Goal: Task Accomplishment & Management: Use online tool/utility

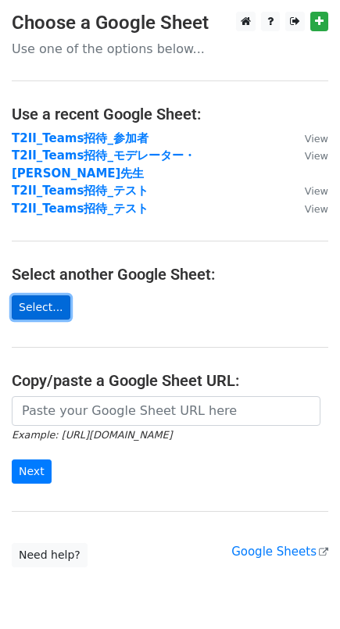
click at [41, 295] on link "Select..." at bounding box center [41, 307] width 59 height 24
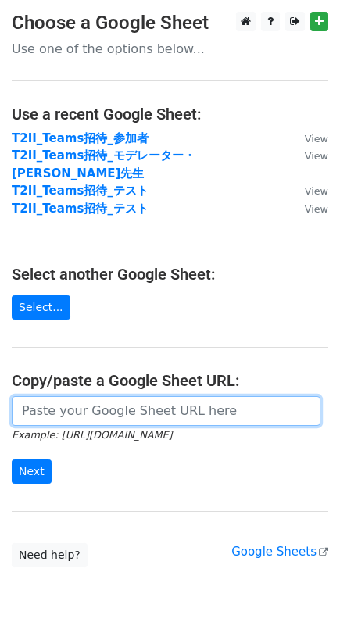
click at [116, 402] on input "url" at bounding box center [166, 411] width 309 height 30
paste input "https://docs.google.com/spreadsheets/d/1u-MkWb_zUEMjyTCr3YbfW_Y3mt1Dk_Hb5ea98c_…"
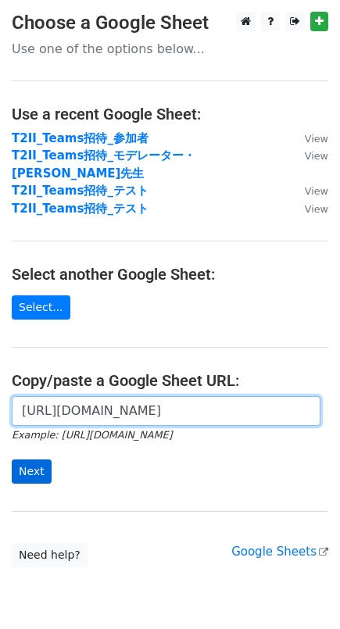
type input "https://docs.google.com/spreadsheets/d/1u-MkWb_zUEMjyTCr3YbfW_Y3mt1Dk_Hb5ea98c_…"
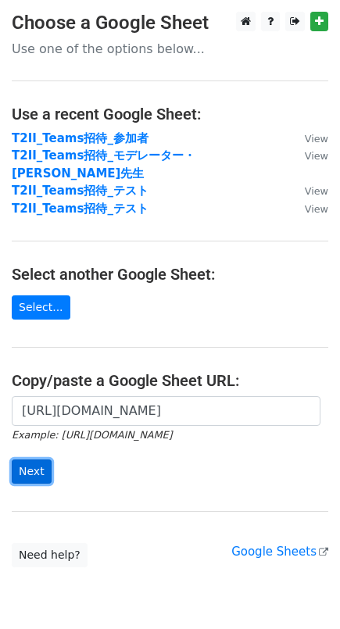
click at [27, 465] on input "Next" at bounding box center [32, 471] width 40 height 24
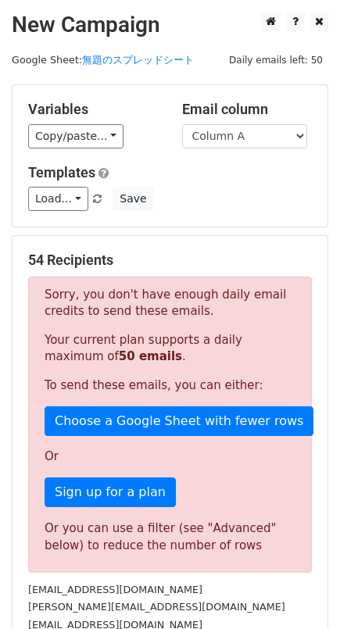
scroll to position [87, 0]
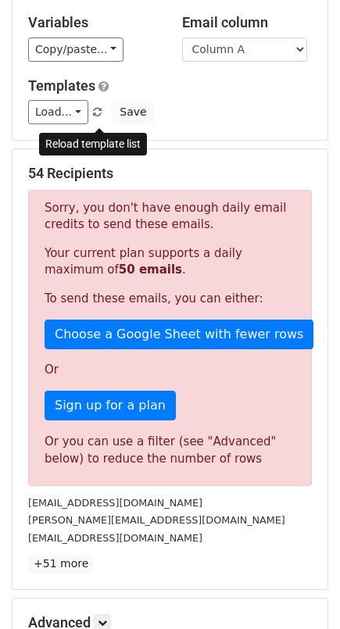
click at [96, 118] on span at bounding box center [97, 113] width 9 height 10
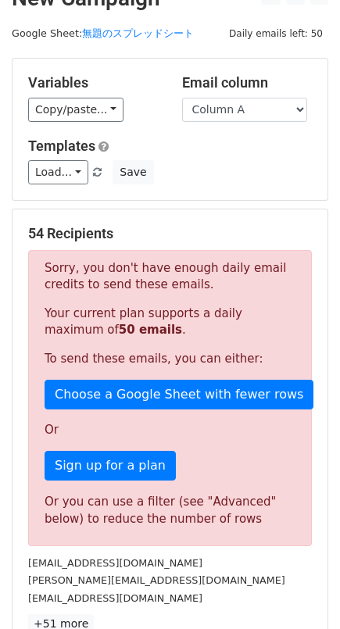
scroll to position [0, 0]
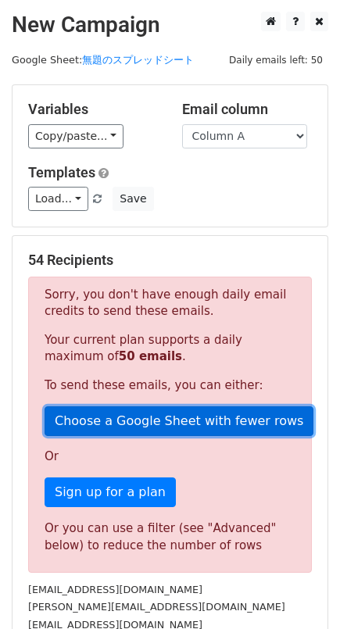
click at [220, 436] on link "Choose a Google Sheet with fewer rows" at bounding box center [179, 421] width 269 height 30
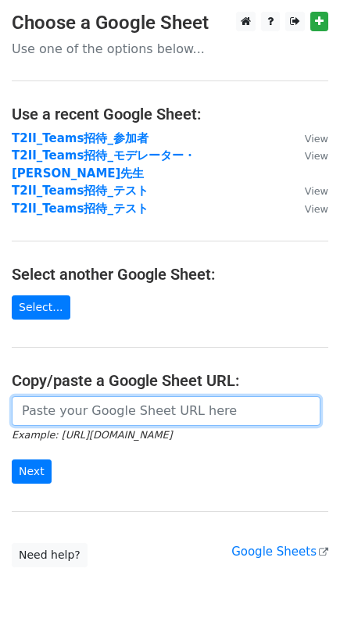
click at [55, 398] on input "url" at bounding box center [166, 411] width 309 height 30
paste input "[URL][DOMAIN_NAME]"
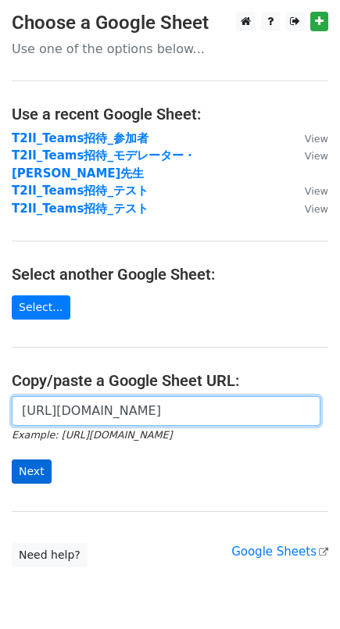
type input "[URL][DOMAIN_NAME]"
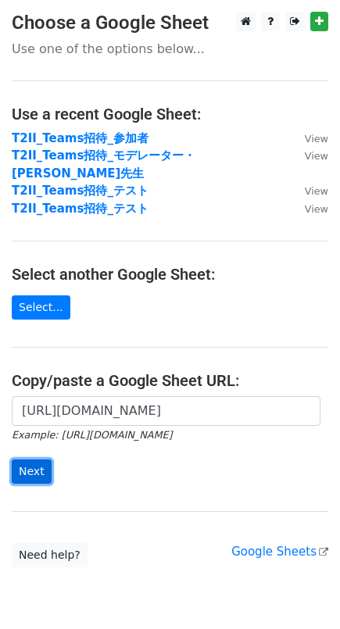
click at [50, 463] on input "Next" at bounding box center [32, 471] width 40 height 24
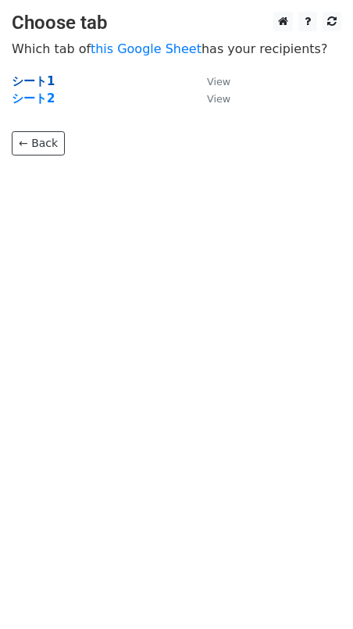
click at [29, 82] on strong "シート1" at bounding box center [33, 81] width 43 height 14
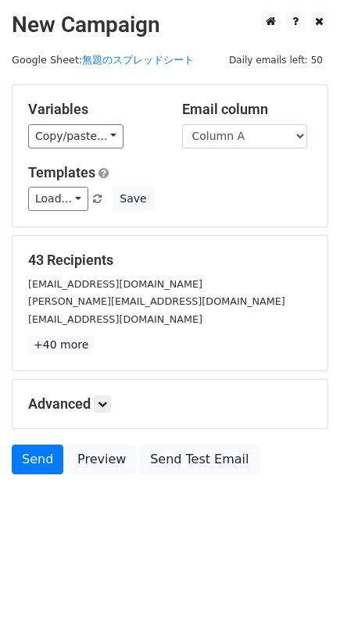
scroll to position [4, 0]
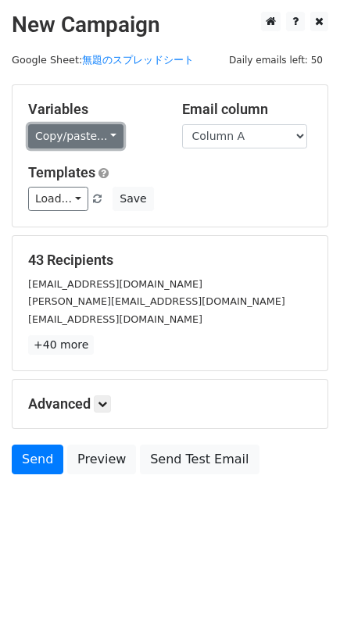
click at [88, 134] on link "Copy/paste..." at bounding box center [75, 136] width 95 height 24
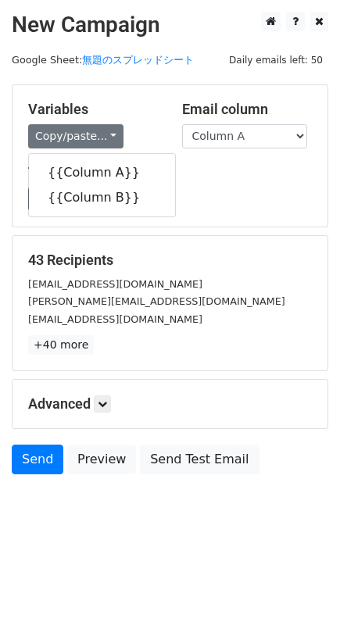
click at [238, 185] on div "Templates Load... No templates saved Save" at bounding box center [169, 188] width 307 height 48
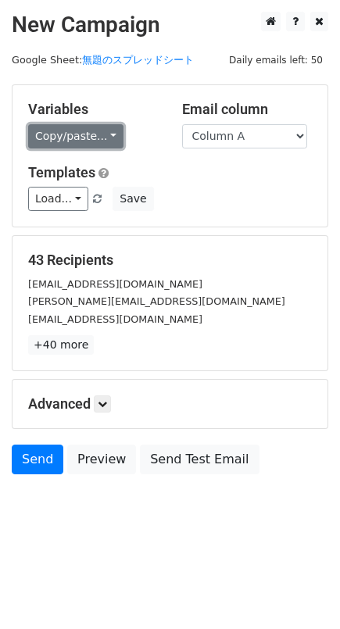
click at [77, 138] on link "Copy/paste..." at bounding box center [75, 136] width 95 height 24
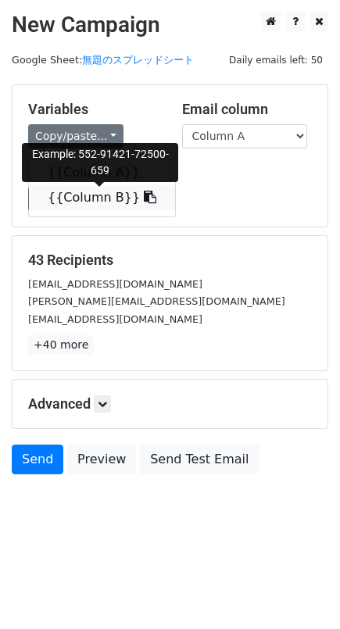
click at [91, 205] on link "{{Column B}}" at bounding box center [102, 197] width 146 height 25
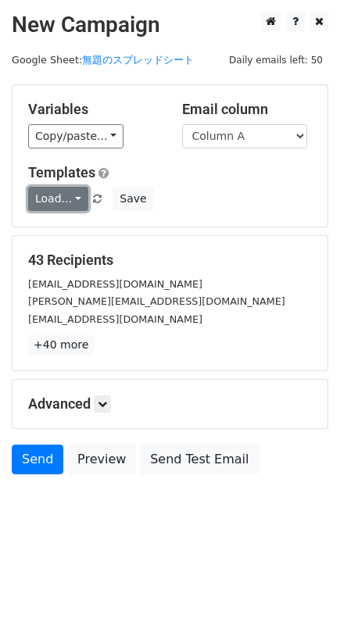
click at [57, 207] on link "Load..." at bounding box center [58, 199] width 60 height 24
click at [259, 204] on div "Load... No templates saved Save" at bounding box center [169, 199] width 307 height 24
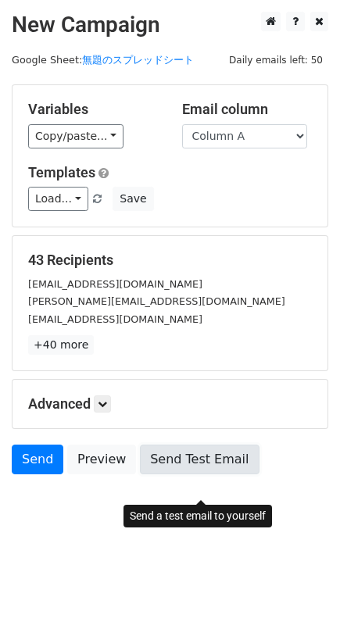
click at [202, 474] on link "Send Test Email" at bounding box center [199, 460] width 119 height 30
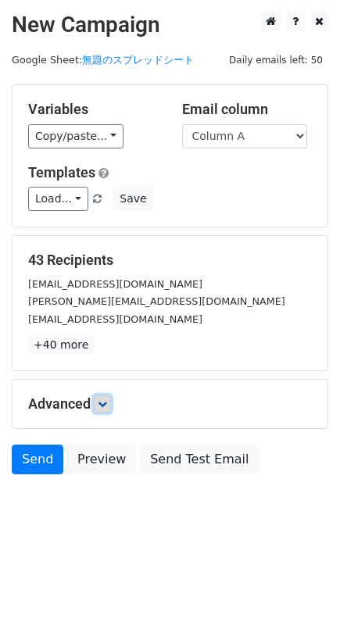
click at [107, 409] on icon at bounding box center [102, 403] width 9 height 9
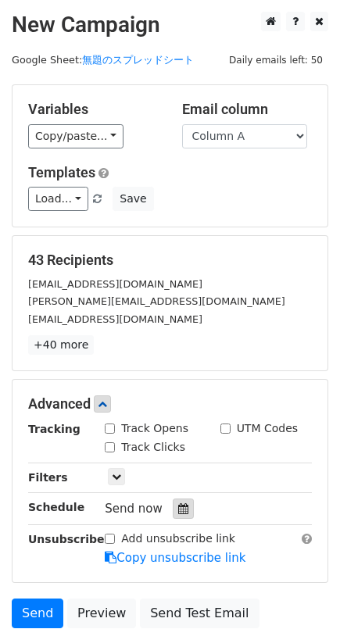
click at [178, 514] on icon at bounding box center [183, 508] width 10 height 11
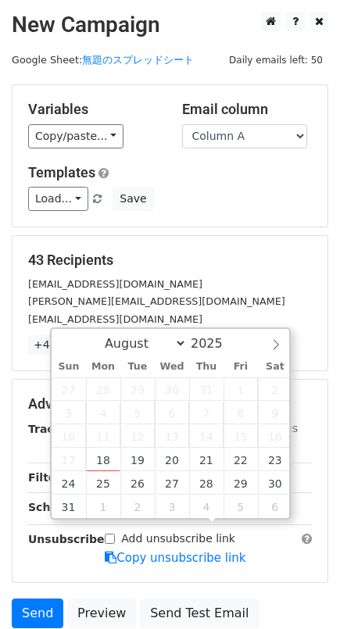
click at [231, 254] on div "43 Recipients akemi.tabei@sumitomo-pharma.co.jp akiyuki.ebata@santen.com atsuko…" at bounding box center [170, 303] width 315 height 134
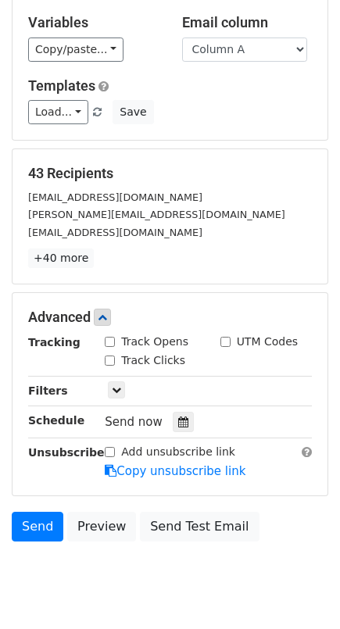
scroll to position [158, 0]
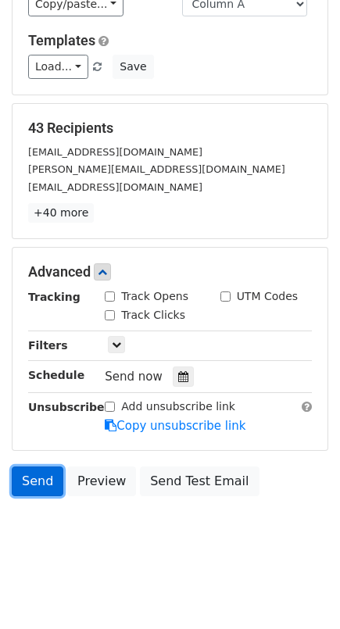
click at [38, 477] on link "Send" at bounding box center [38, 481] width 52 height 30
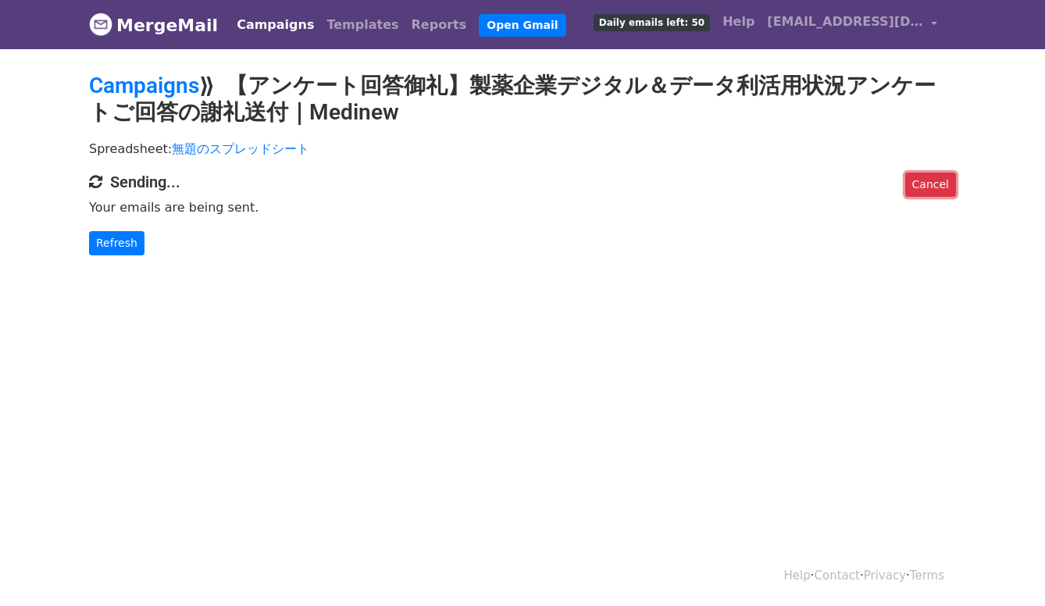
drag, startPoint x: 931, startPoint y: 185, endPoint x: 595, endPoint y: 52, distance: 362.0
click at [931, 185] on link "Cancel" at bounding box center [931, 185] width 51 height 24
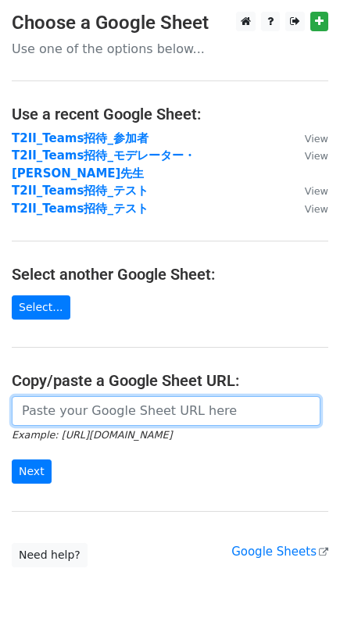
click at [146, 396] on input "url" at bounding box center [166, 411] width 309 height 30
paste input "[URL][DOMAIN_NAME]"
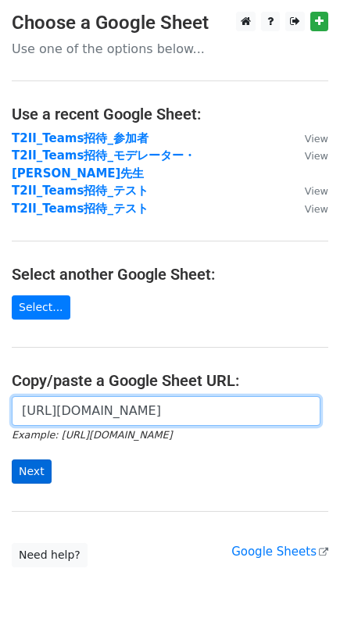
type input "[URL][DOMAIN_NAME]"
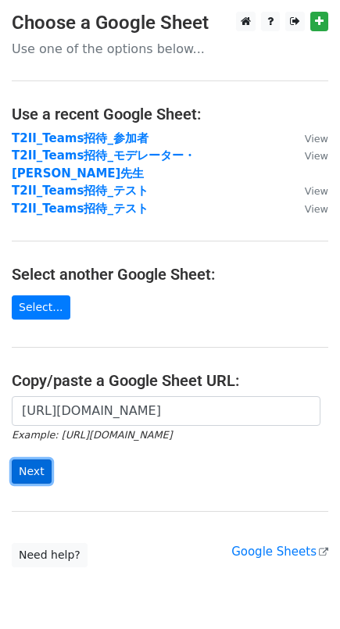
click at [12, 464] on input "Next" at bounding box center [32, 471] width 40 height 24
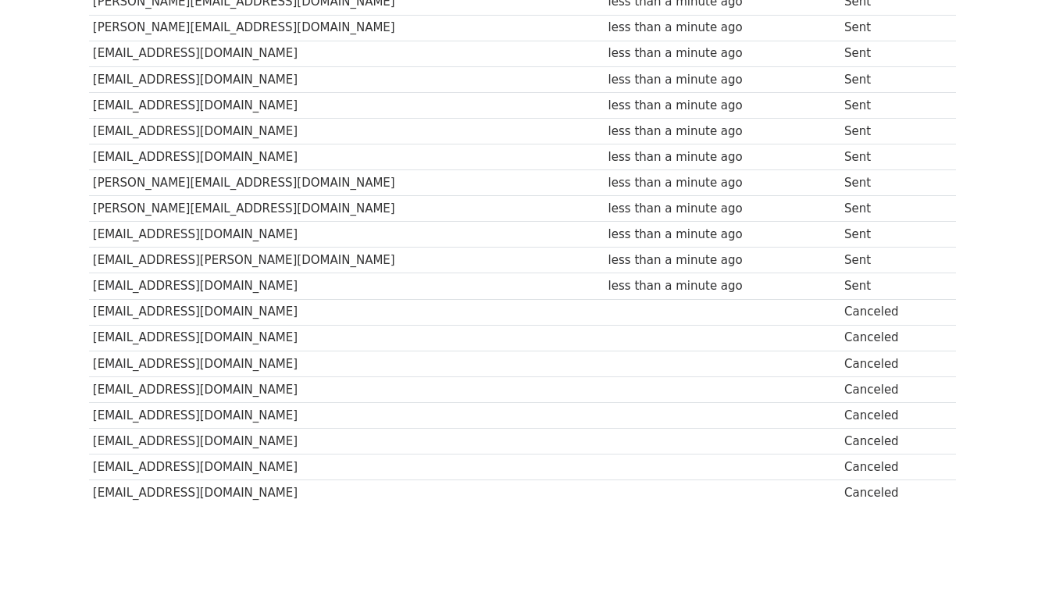
scroll to position [1003, 0]
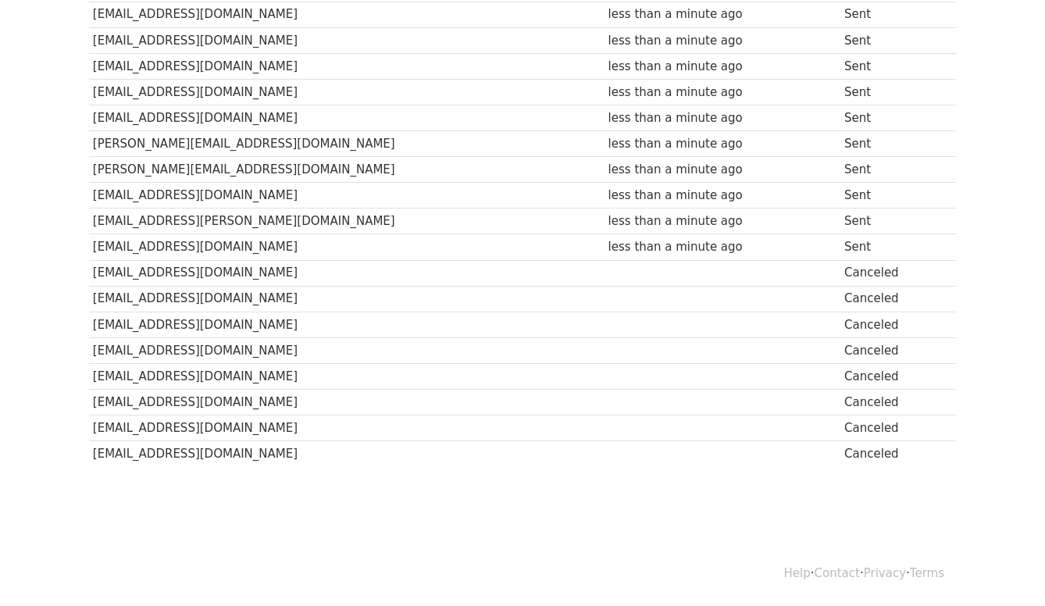
drag, startPoint x: 341, startPoint y: 451, endPoint x: 102, endPoint y: 270, distance: 300.0
click at [127, 263] on td "sho.sato@novartis.com" at bounding box center [347, 273] width 516 height 26
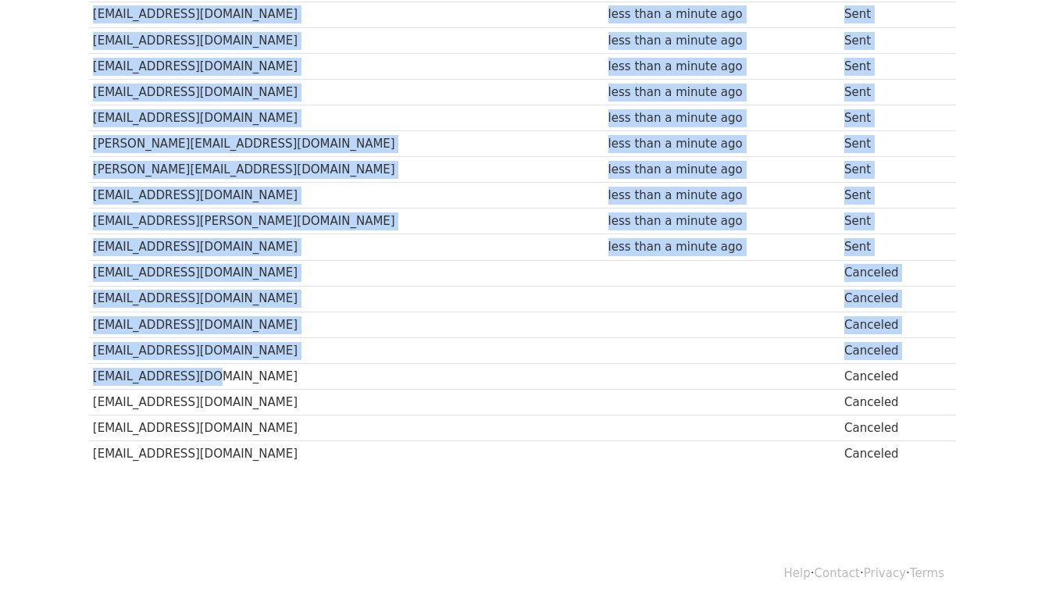
drag, startPoint x: 88, startPoint y: 261, endPoint x: 348, endPoint y: 370, distance: 281.2
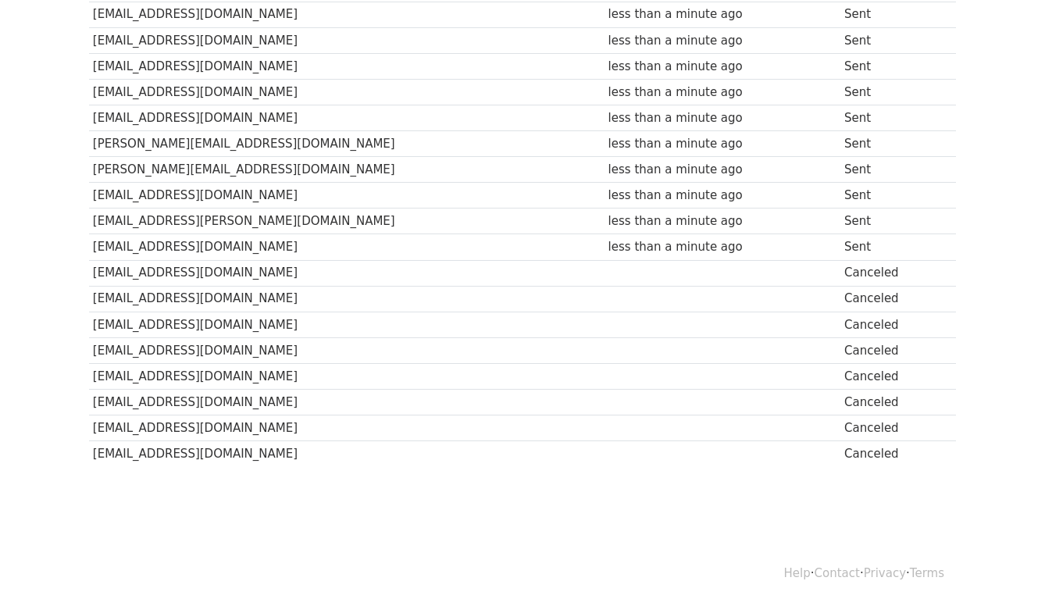
drag, startPoint x: 299, startPoint y: 459, endPoint x: 88, endPoint y: 236, distance: 307.3
click at [277, 286] on td "[EMAIL_ADDRESS][DOMAIN_NAME]" at bounding box center [347, 299] width 516 height 26
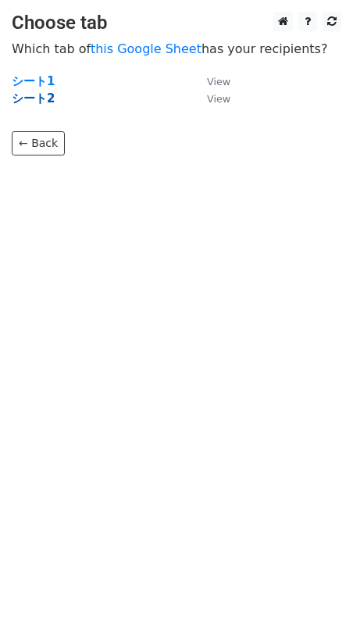
click at [27, 98] on strong "シート2" at bounding box center [33, 98] width 43 height 14
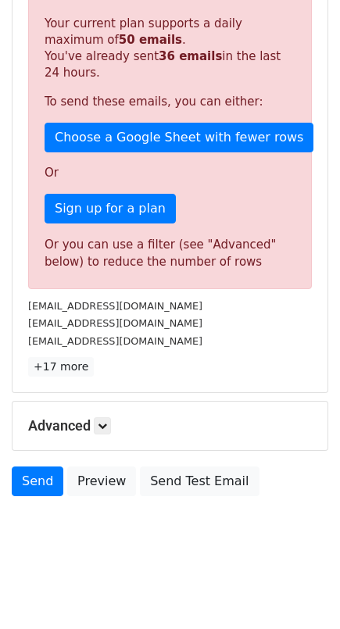
scroll to position [361, 0]
click at [64, 417] on h5 "Advanced" at bounding box center [170, 425] width 284 height 17
click at [105, 421] on icon at bounding box center [102, 425] width 9 height 9
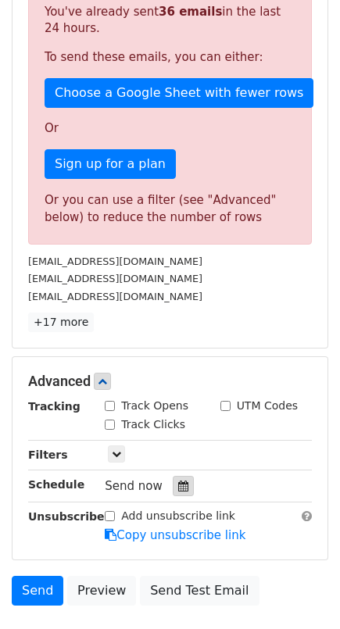
click at [178, 491] on icon at bounding box center [183, 486] width 10 height 11
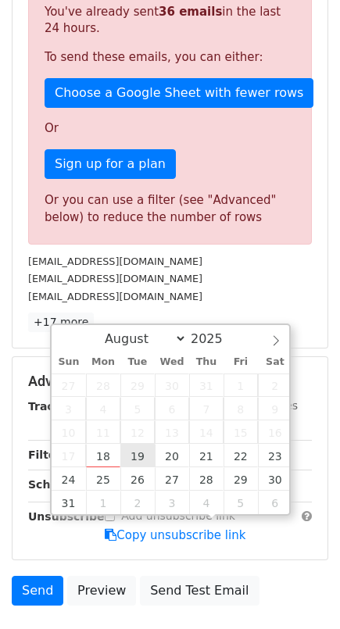
type input "2025-08-19 12:00"
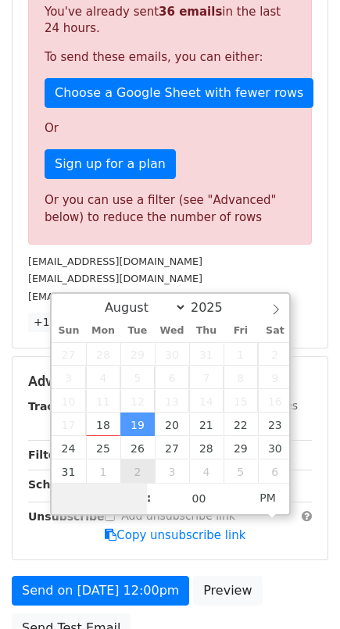
type input "8"
type input "2025-08-19 08:00"
type input "08"
click at [259, 498] on span "PM" at bounding box center [267, 497] width 43 height 31
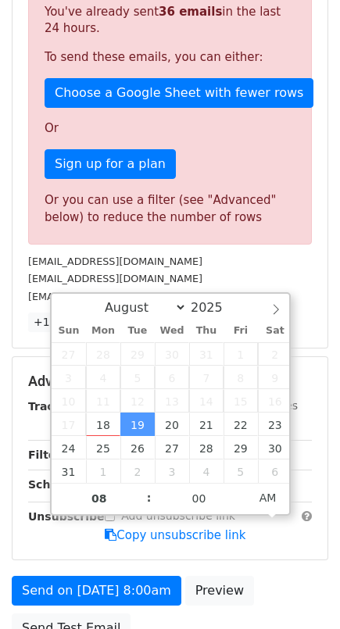
click at [316, 435] on div "Track Clicks" at bounding box center [208, 425] width 231 height 19
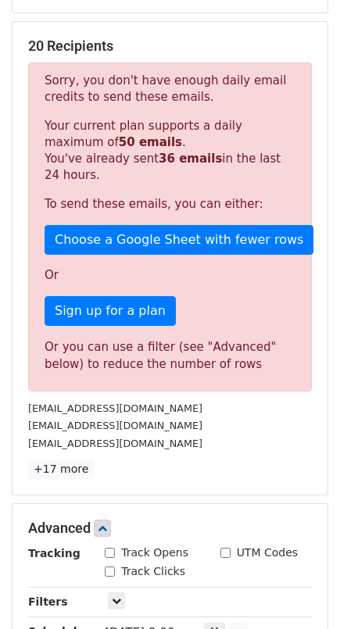
scroll to position [209, 0]
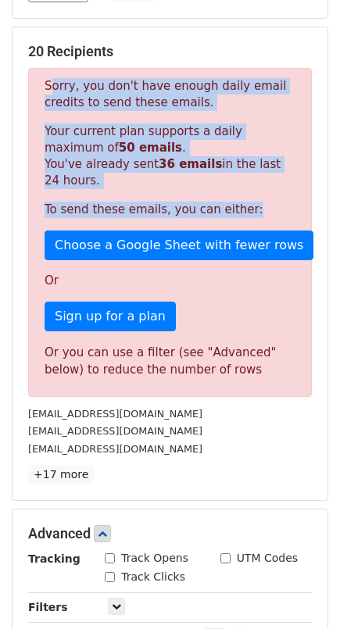
drag, startPoint x: 197, startPoint y: 227, endPoint x: 37, endPoint y: 106, distance: 200.3
click at [37, 106] on div "Sorry, you don't have enough daily email credits to send these emails. Your cur…" at bounding box center [170, 232] width 284 height 329
click at [211, 163] on p "Your current plan supports a daily maximum of 50 emails . You've already sent 3…" at bounding box center [170, 156] width 251 height 66
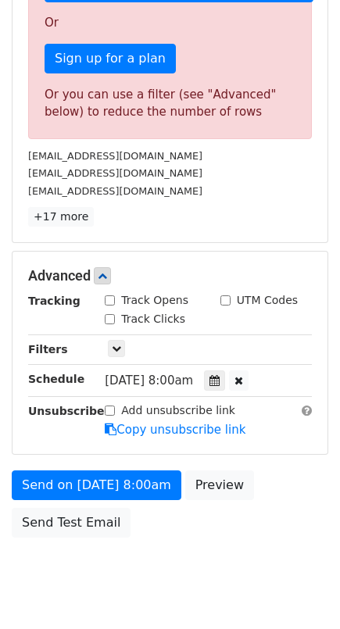
scroll to position [470, 0]
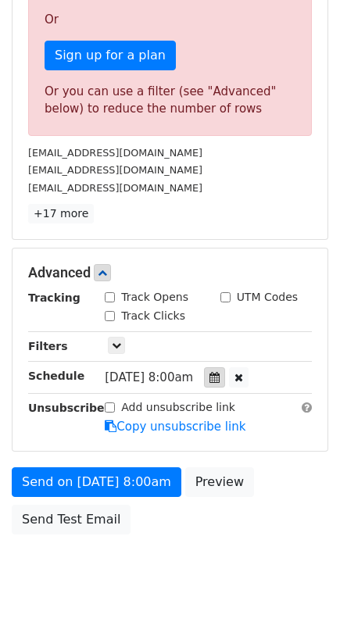
click at [220, 383] on icon at bounding box center [214, 377] width 10 height 11
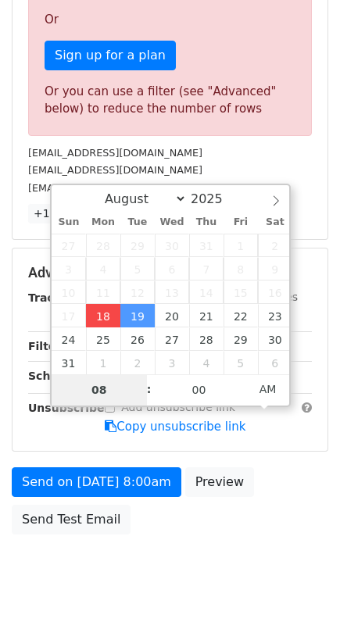
type input "2025-08-18 14:26"
type input "02"
type input "26"
type input "2025-08-19 14:26"
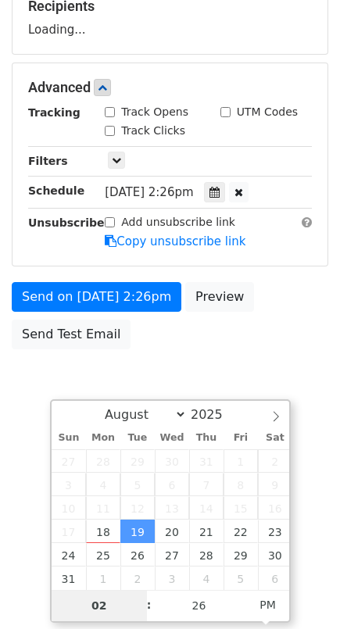
scroll to position [252, 0]
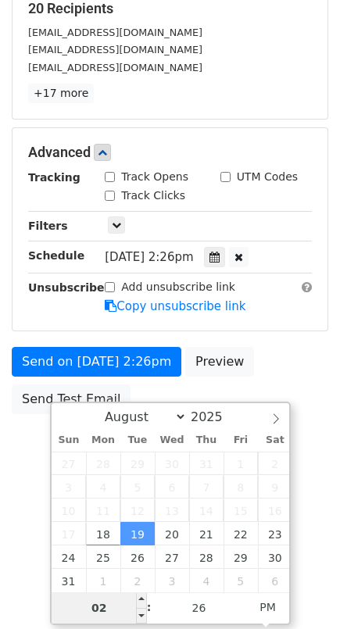
click at [105, 609] on input "02" at bounding box center [99, 607] width 95 height 31
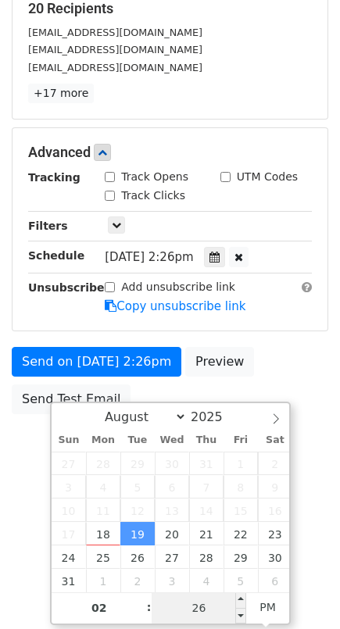
click at [212, 603] on input "26" at bounding box center [199, 607] width 95 height 31
type input "30"
type input "2025-08-19 14:30"
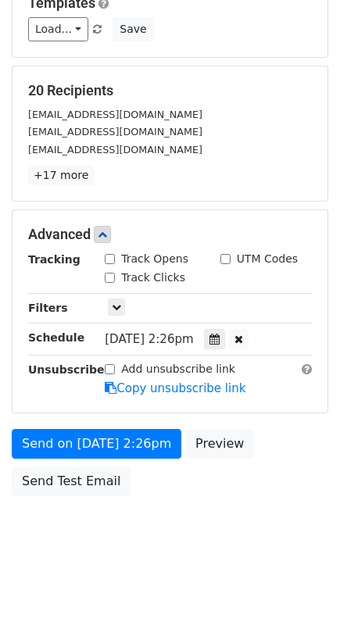
click at [322, 436] on div "Send on Aug 19 at 2:26pm Preview Send Test Email" at bounding box center [170, 466] width 340 height 75
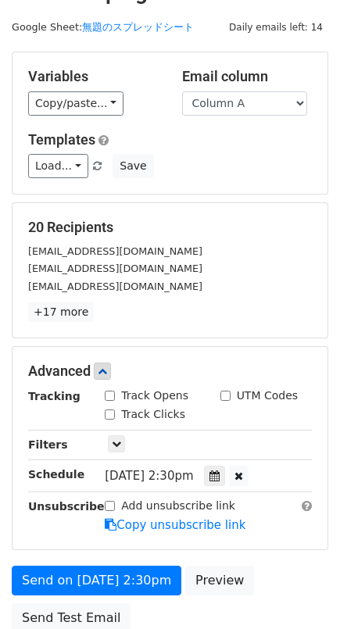
scroll to position [0, 0]
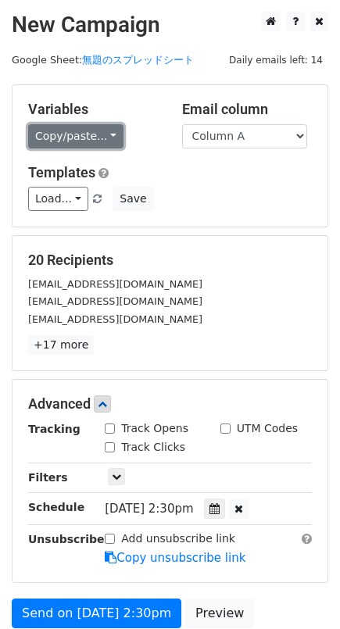
click at [82, 139] on link "Copy/paste..." at bounding box center [75, 136] width 95 height 24
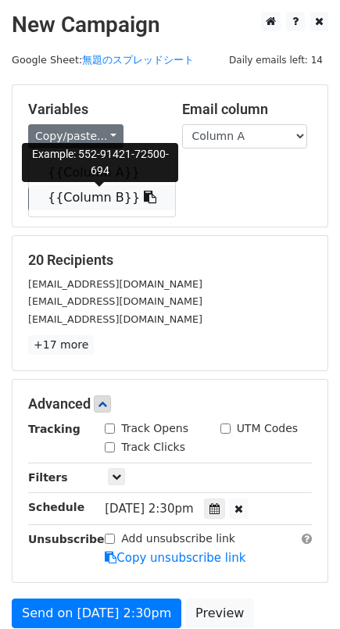
click at [79, 210] on link "{{Column B}}" at bounding box center [102, 197] width 146 height 25
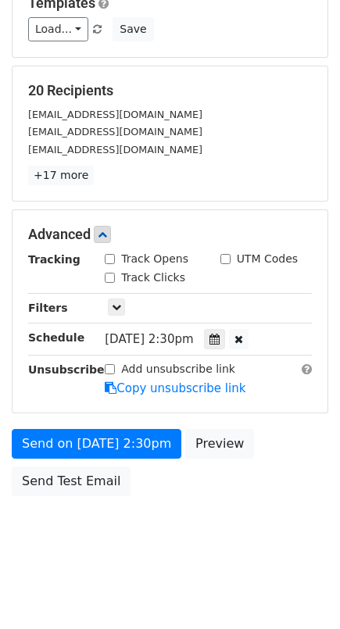
scroll to position [199, 0]
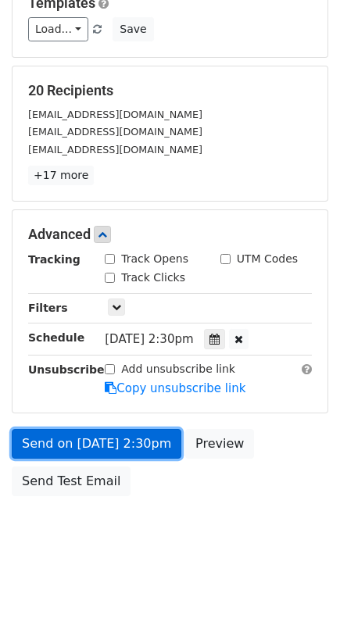
click at [136, 434] on link "Send on Aug 19 at 2:30pm" at bounding box center [97, 444] width 170 height 30
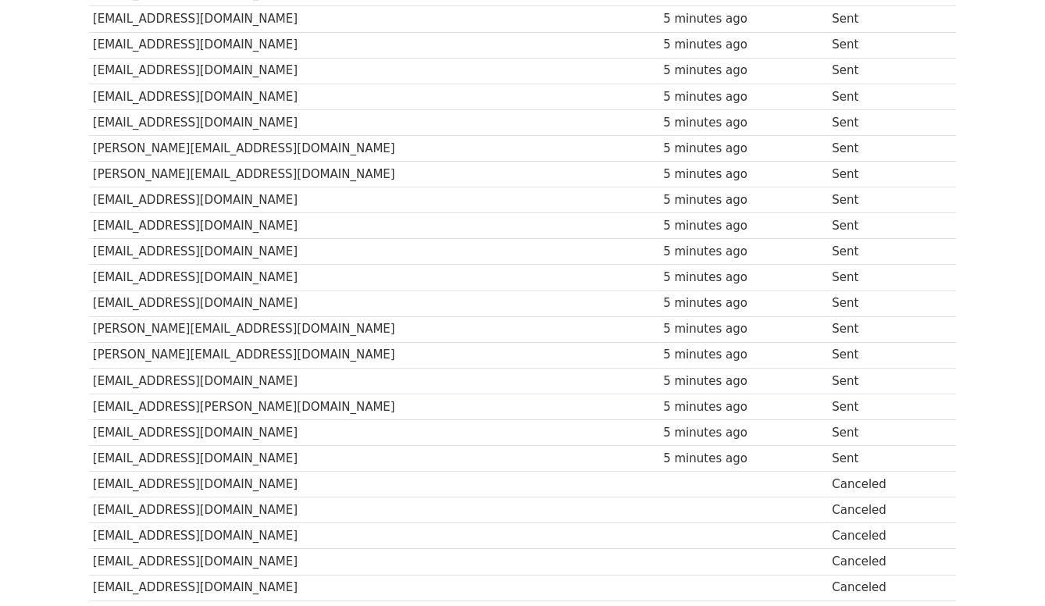
scroll to position [949, 0]
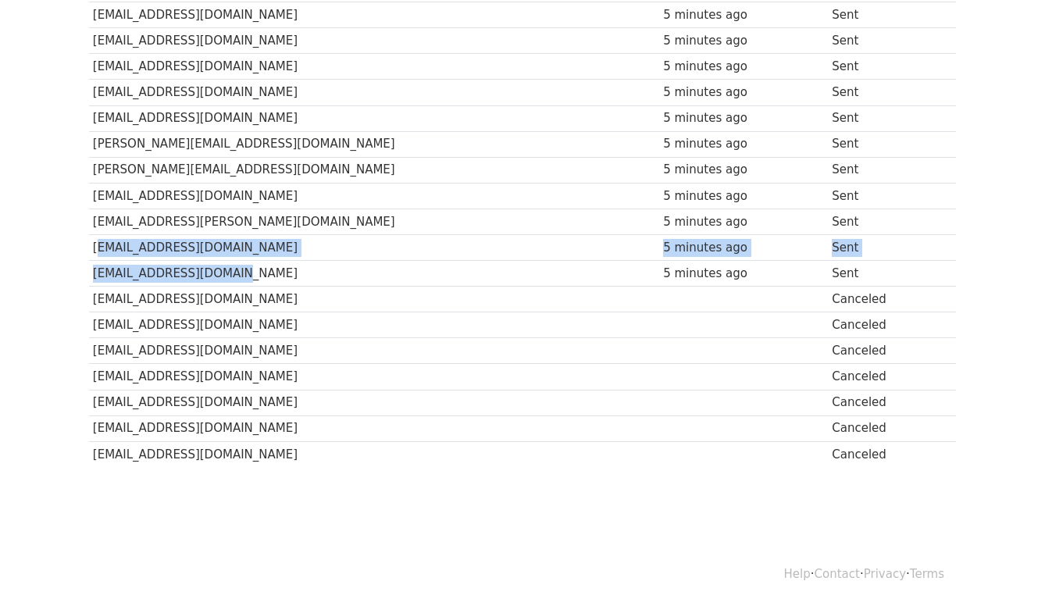
drag, startPoint x: 245, startPoint y: 267, endPoint x: 94, endPoint y: 242, distance: 152.9
click at [231, 261] on td "[EMAIL_ADDRESS][DOMAIN_NAME]" at bounding box center [374, 274] width 570 height 26
drag, startPoint x: 256, startPoint y: 269, endPoint x: 89, endPoint y: 241, distance: 168.7
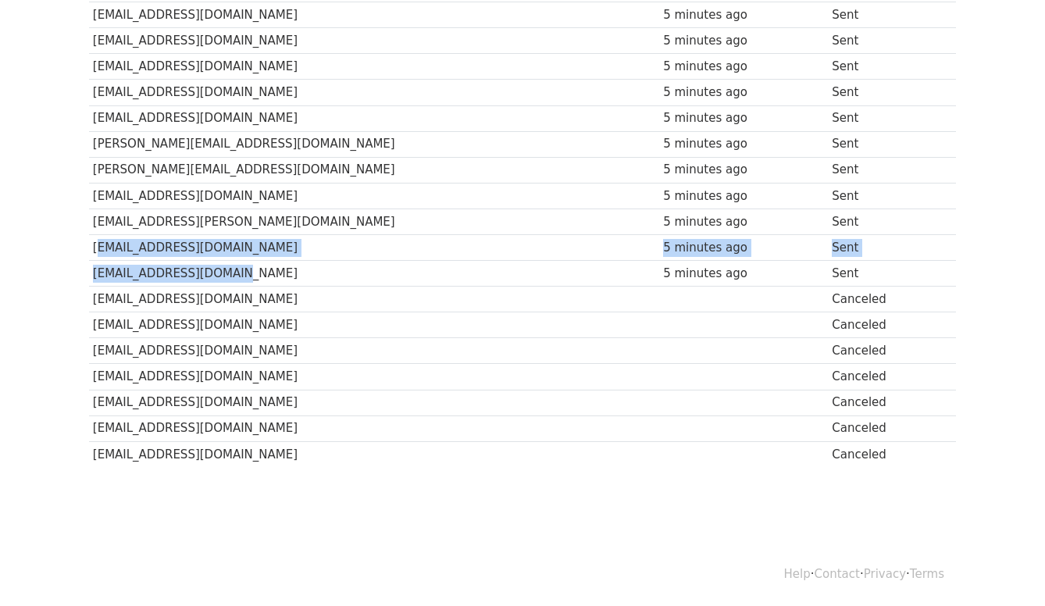
click at [267, 261] on td "[EMAIL_ADDRESS][DOMAIN_NAME]" at bounding box center [374, 274] width 570 height 26
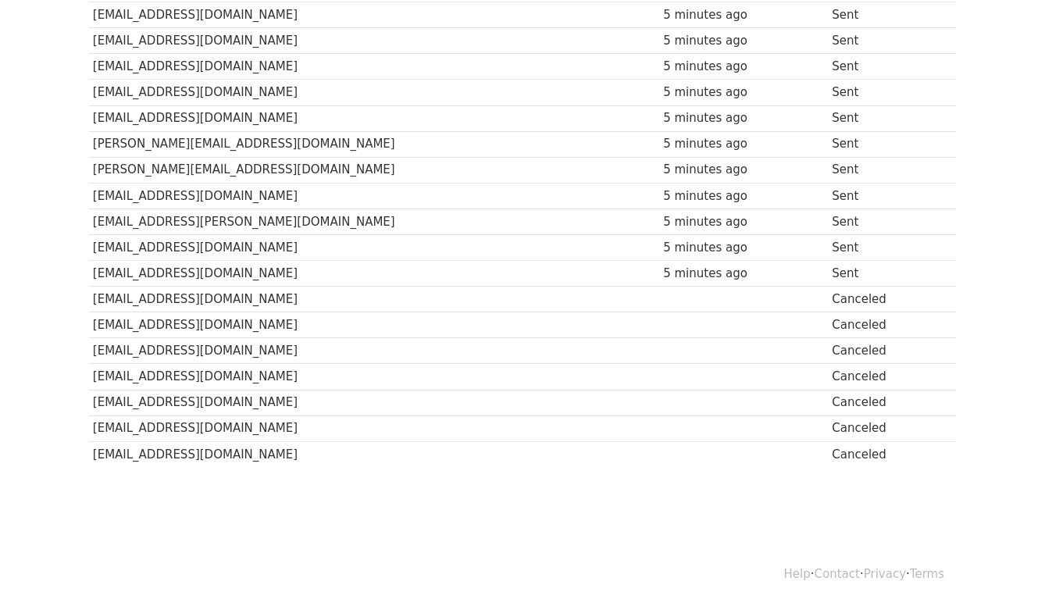
drag, startPoint x: 91, startPoint y: 291, endPoint x: 441, endPoint y: 441, distance: 380.8
click at [532, 416] on td "[EMAIL_ADDRESS][DOMAIN_NAME]" at bounding box center [374, 429] width 570 height 26
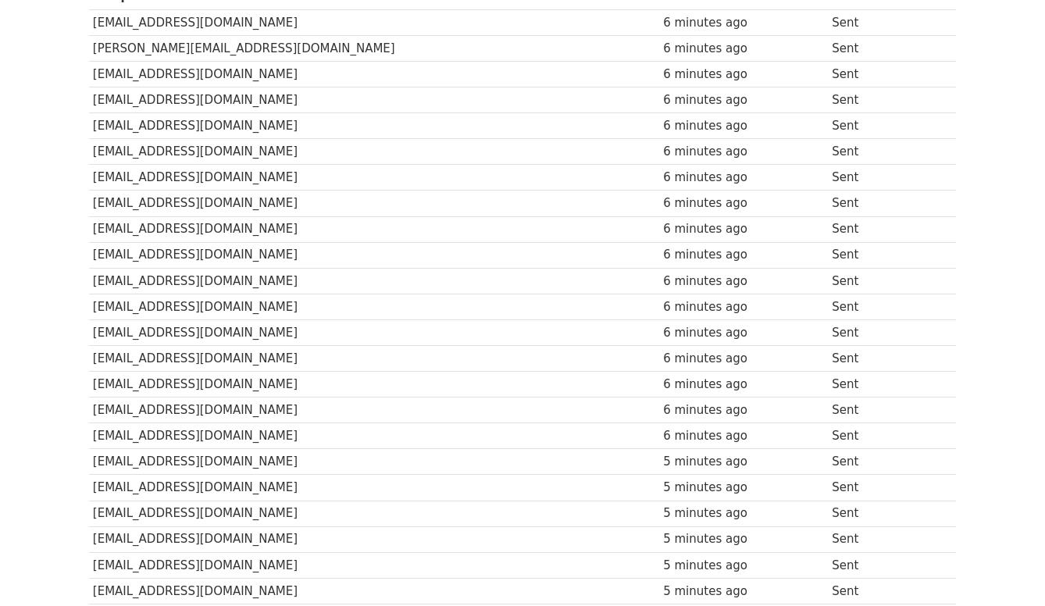
scroll to position [0, 0]
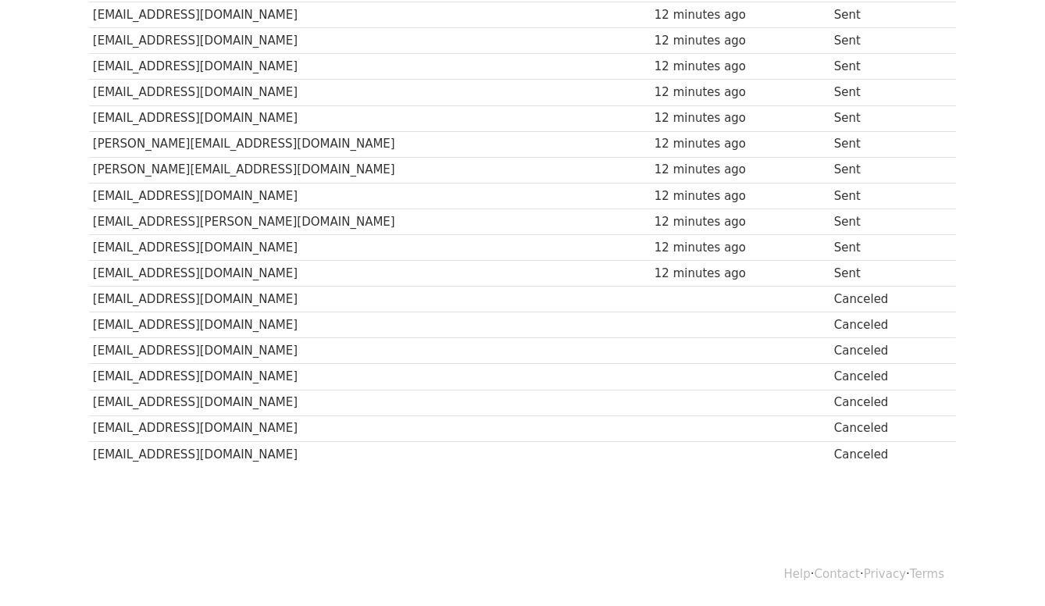
scroll to position [949, 0]
drag, startPoint x: 95, startPoint y: 291, endPoint x: 344, endPoint y: 452, distance: 296.3
click at [459, 399] on td "[EMAIL_ADDRESS][DOMAIN_NAME]" at bounding box center [370, 403] width 562 height 26
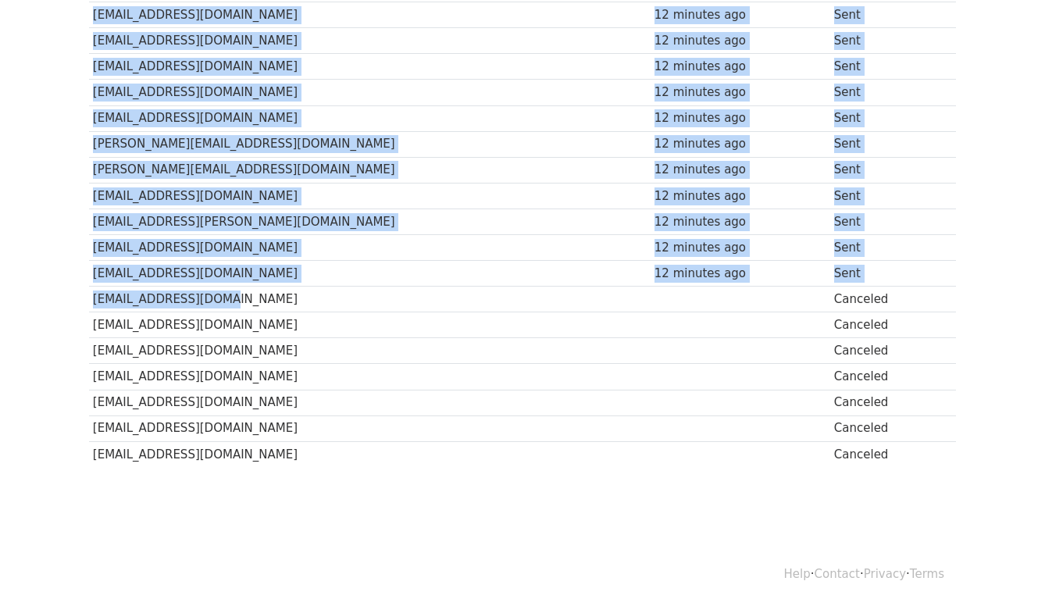
drag, startPoint x: 88, startPoint y: 289, endPoint x: 268, endPoint y: 295, distance: 180.6
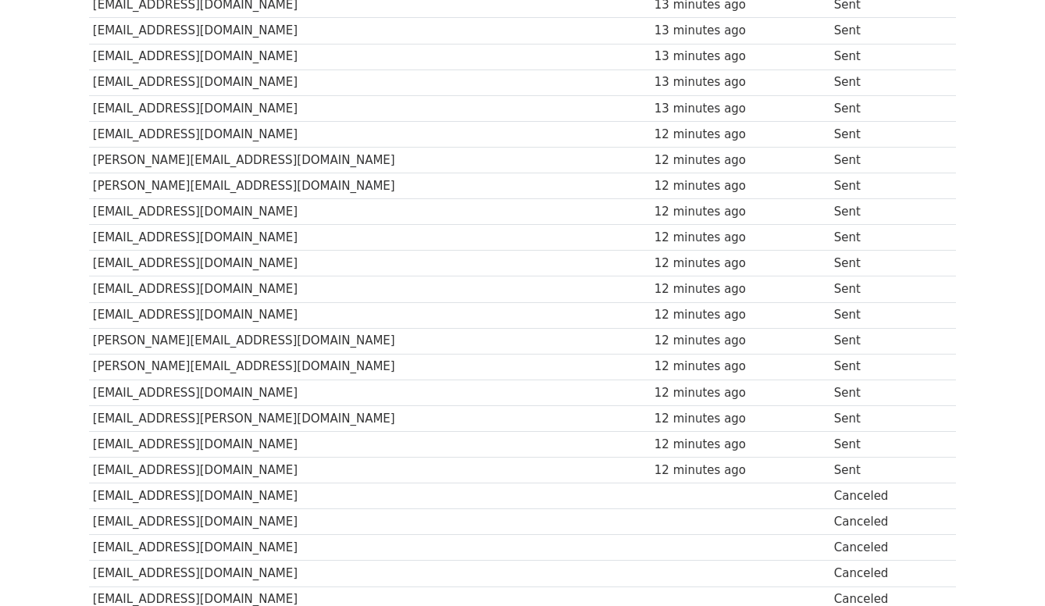
scroll to position [781, 0]
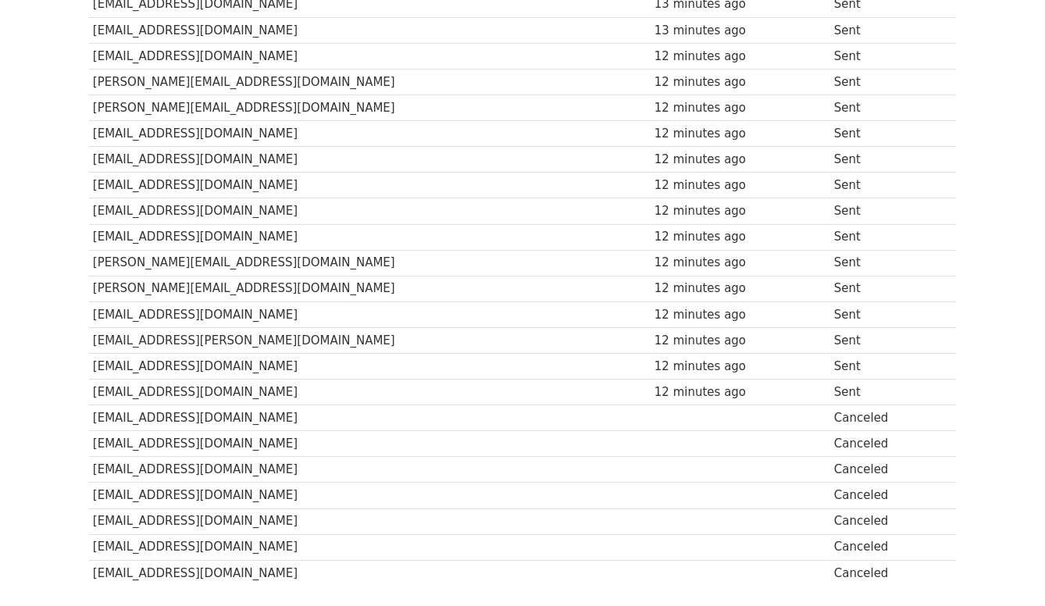
click at [248, 431] on td "[EMAIL_ADDRESS][DOMAIN_NAME]" at bounding box center [370, 419] width 562 height 26
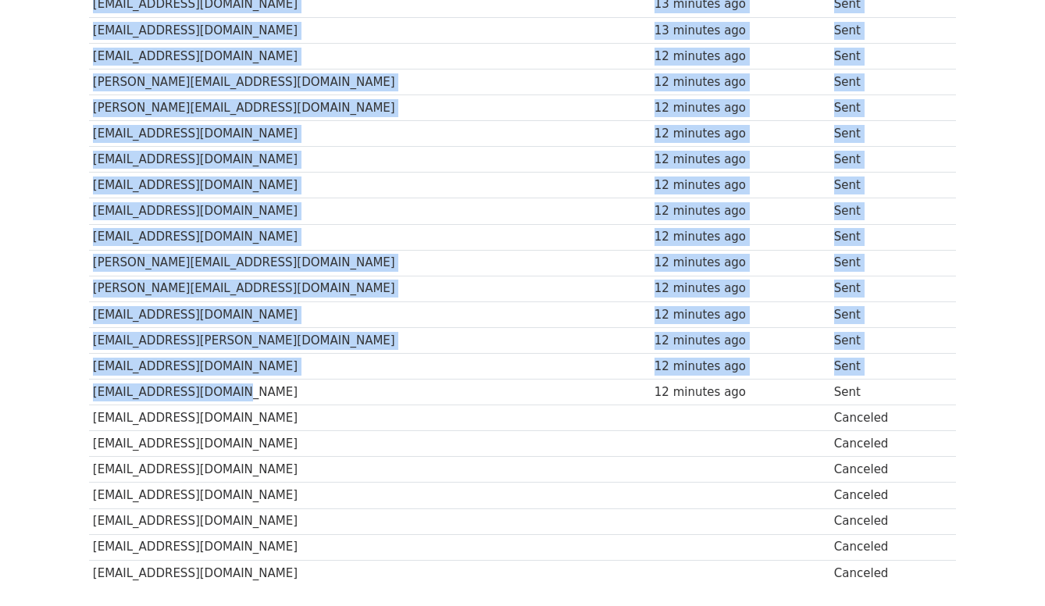
drag, startPoint x: 239, startPoint y: 435, endPoint x: 86, endPoint y: 152, distance: 322.3
click at [86, 152] on div "Recipient ↑ ↓ Sent ↑ ↓ Status akemi.tabei@sumitomo-pharma.co.jp 13 minutes ago …" at bounding box center [522, 20] width 891 height 1158
click at [305, 353] on td "satoshi-nagai@dydo.co.jp" at bounding box center [370, 340] width 562 height 26
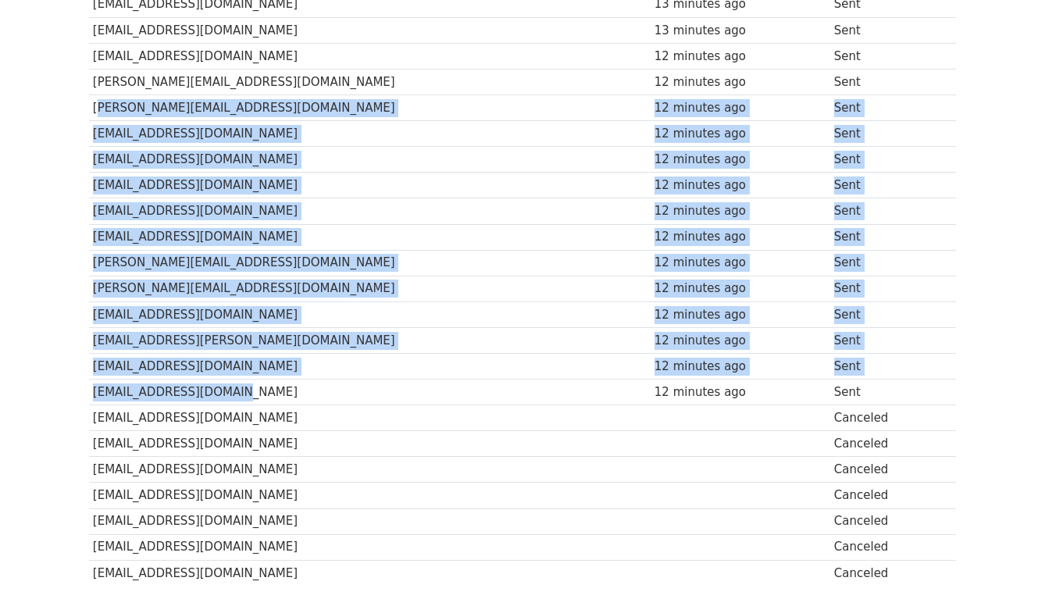
drag, startPoint x: 255, startPoint y: 424, endPoint x: 95, endPoint y: 132, distance: 332.9
click at [95, 132] on tbody "Recipient ↑ ↓ Sent ↑ ↓ Status akemi.tabei@sumitomo-pharma.co.jp 13 minutes ago …" at bounding box center [522, 17] width 867 height 1138
click at [205, 147] on td "masatoshi.nishioka@meiji.com" at bounding box center [370, 134] width 562 height 26
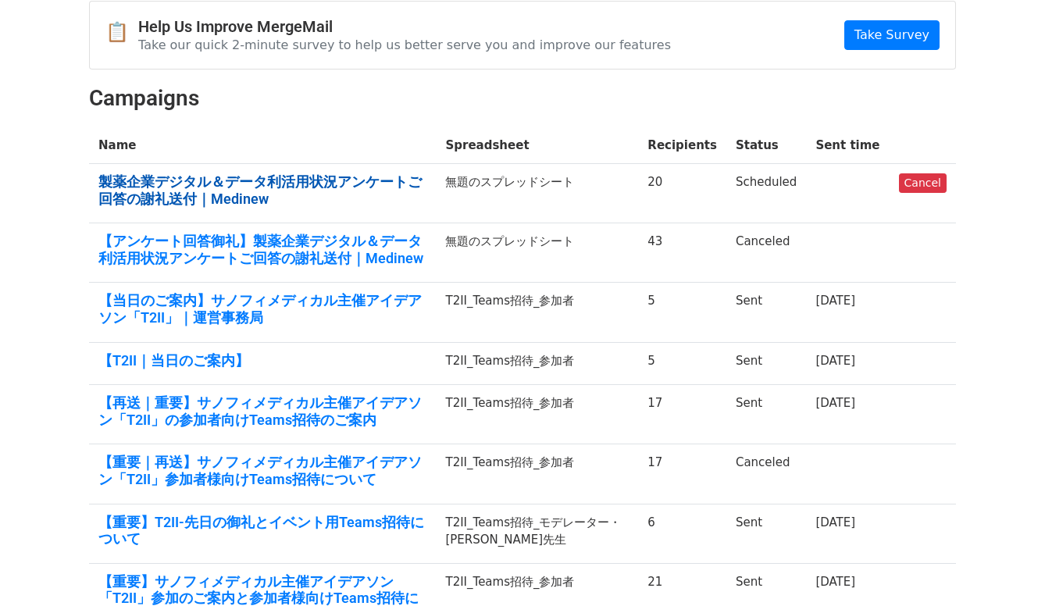
click at [379, 195] on link "製薬企業デジタル＆データ利活用状況アンケートご回答の謝礼送付｜Medinew" at bounding box center [262, 190] width 328 height 34
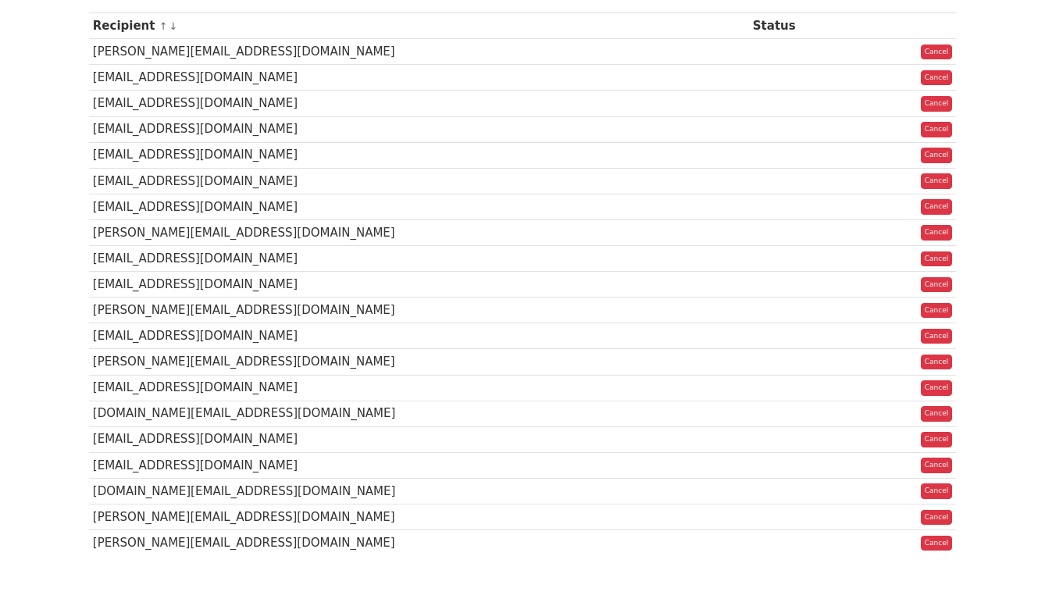
scroll to position [156, 0]
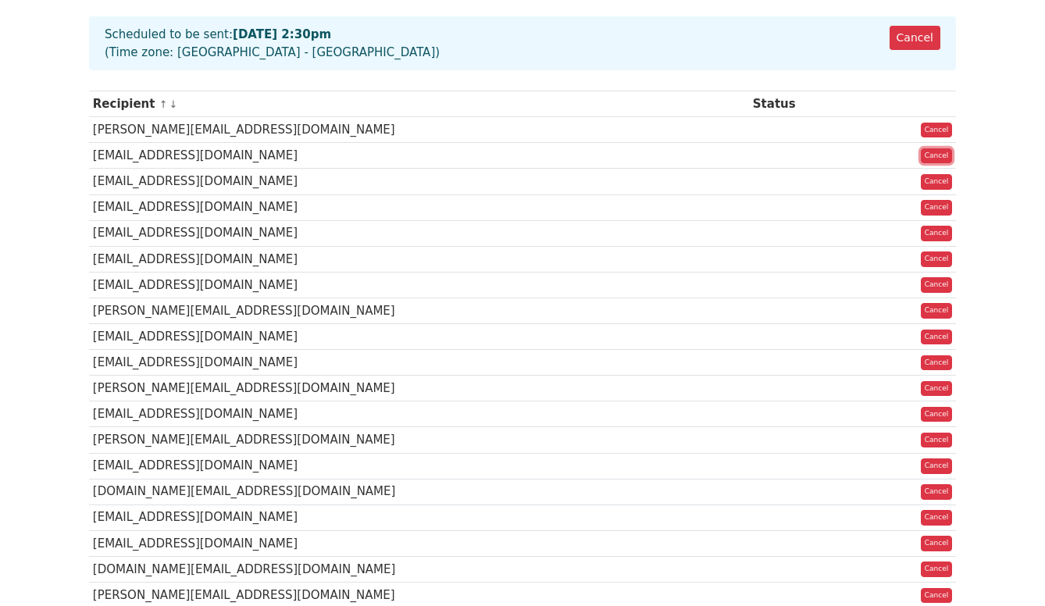
drag, startPoint x: 938, startPoint y: 138, endPoint x: 576, endPoint y: 48, distance: 373.5
click at [938, 148] on link "Cancel" at bounding box center [937, 156] width 32 height 16
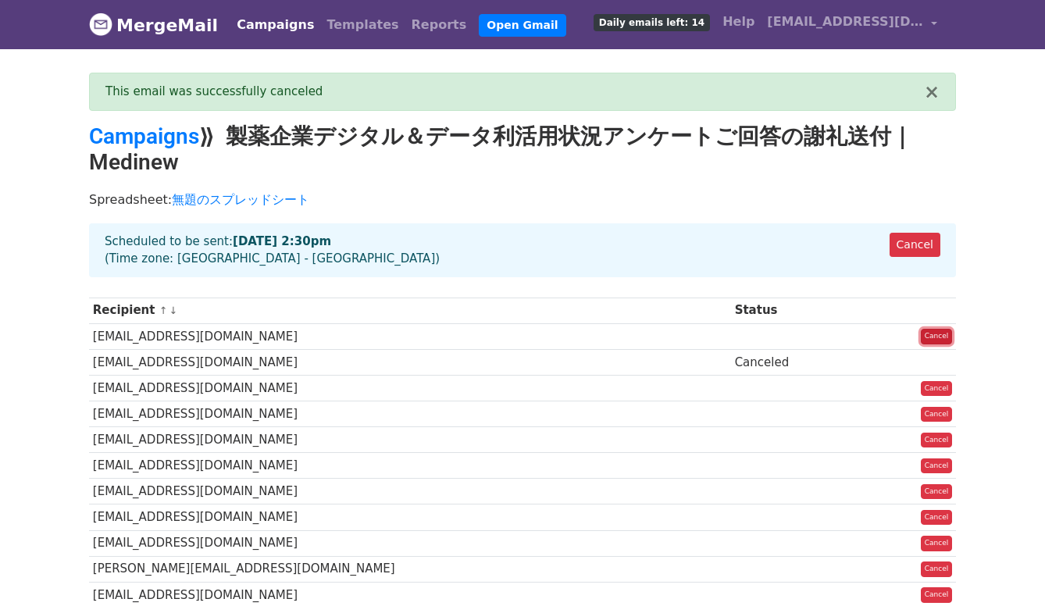
click at [940, 329] on link "Cancel" at bounding box center [937, 337] width 32 height 16
click at [915, 233] on link "Cancel" at bounding box center [915, 245] width 51 height 24
